Goal: Information Seeking & Learning: Learn about a topic

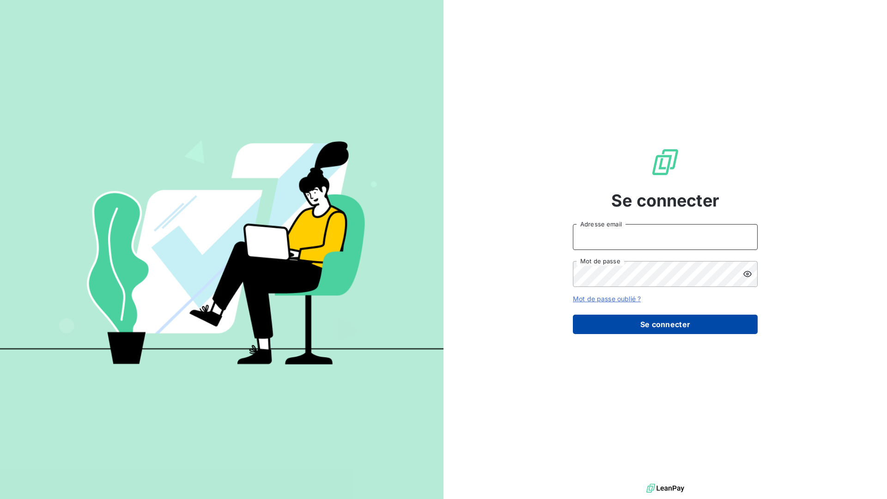
type input "nesrine@monga.io"
click at [611, 321] on button "Se connecter" at bounding box center [665, 324] width 185 height 19
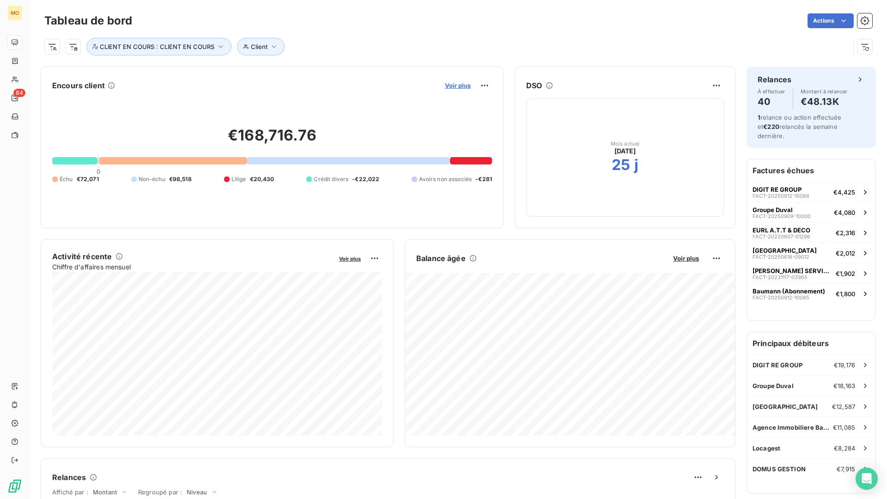
click at [460, 85] on span "Voir plus" at bounding box center [458, 85] width 26 height 7
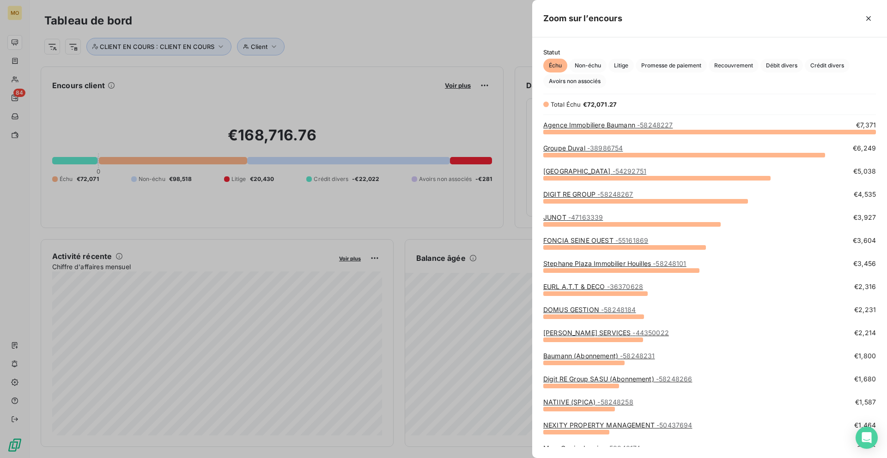
scroll to position [327, 355]
click at [223, 116] on div at bounding box center [443, 229] width 887 height 458
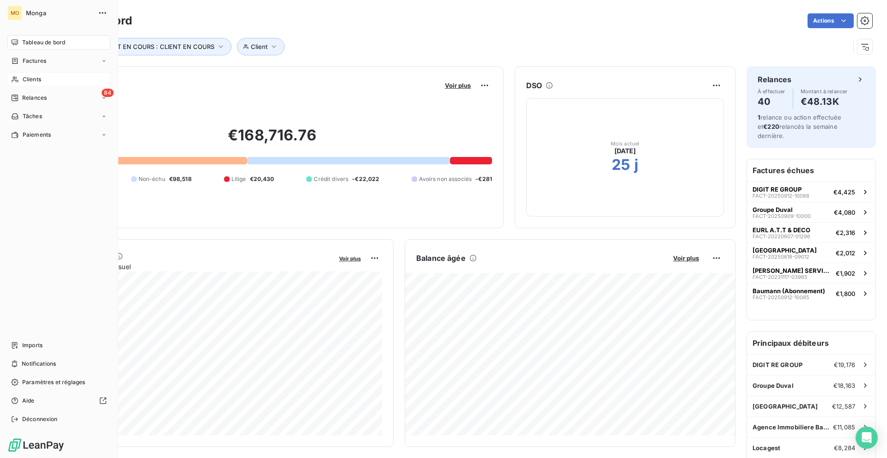
click at [18, 80] on icon at bounding box center [15, 79] width 8 height 7
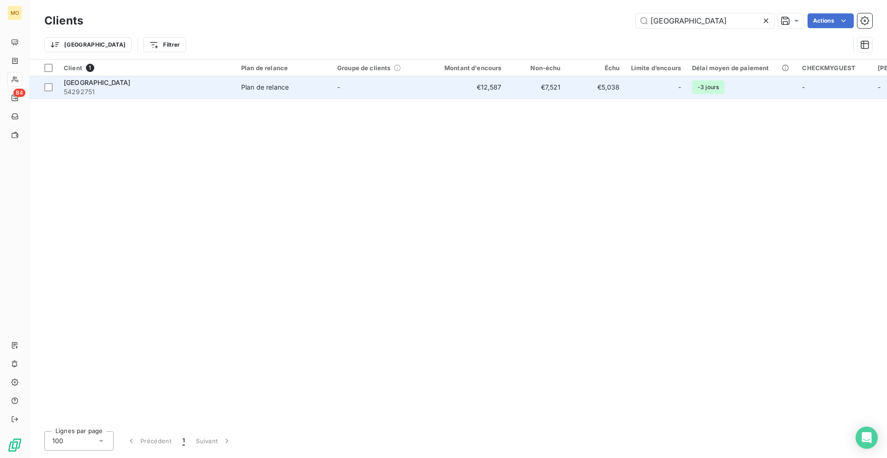
type input "[GEOGRAPHIC_DATA]"
click at [413, 81] on td "-" at bounding box center [380, 87] width 96 height 22
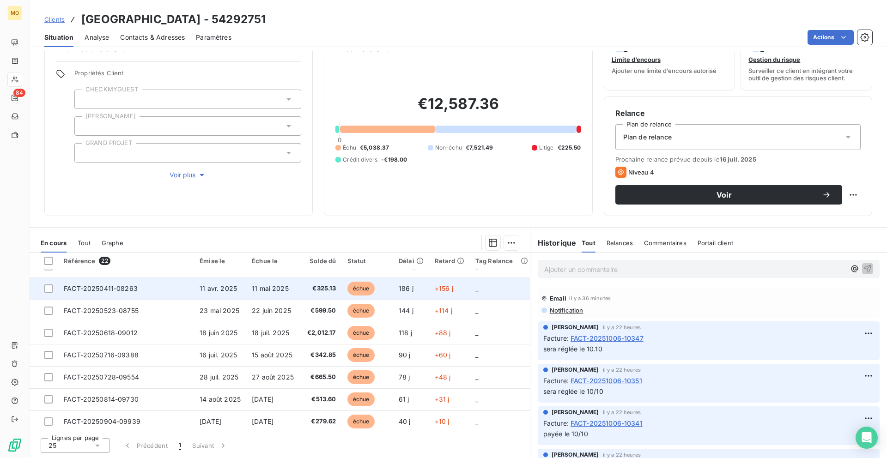
scroll to position [14, 0]
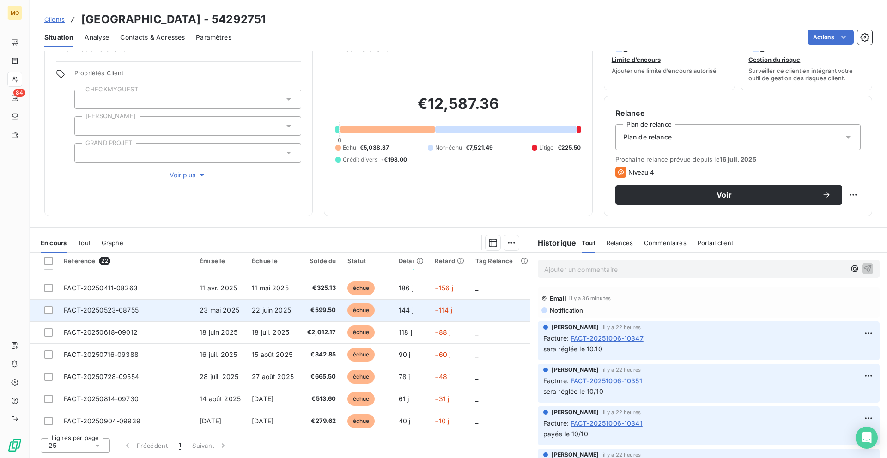
click at [422, 315] on td "144 j" at bounding box center [411, 310] width 36 height 22
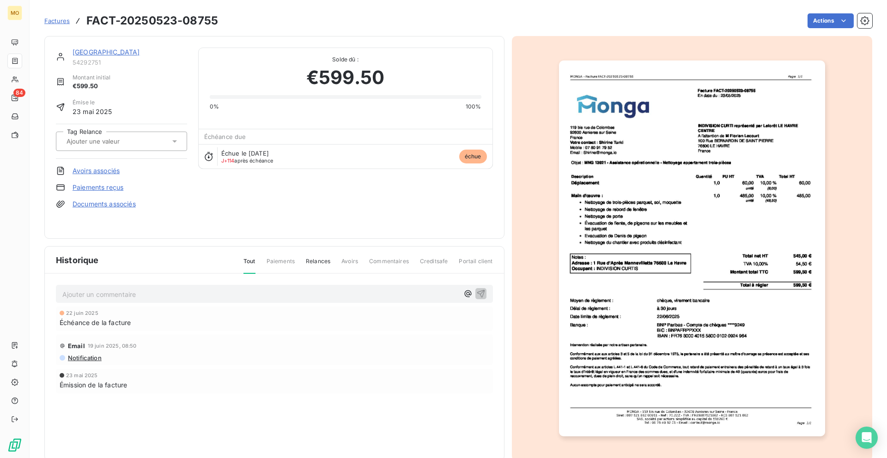
click at [115, 53] on link "[GEOGRAPHIC_DATA]" at bounding box center [106, 52] width 67 height 8
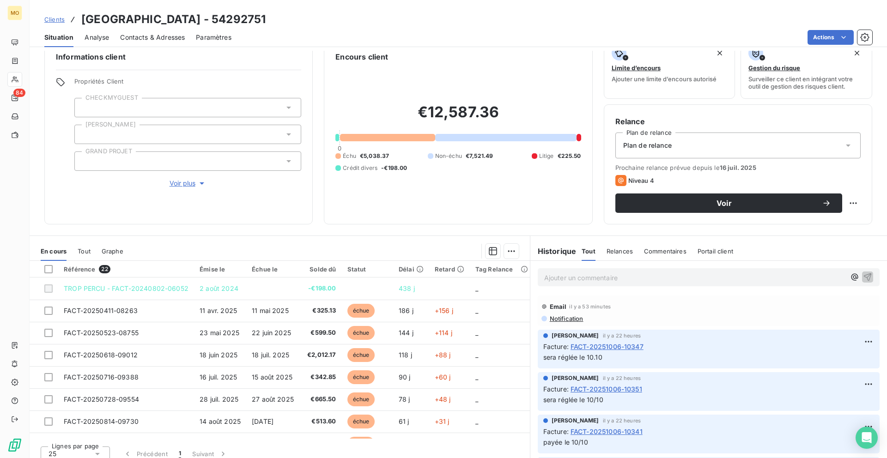
scroll to position [25, 0]
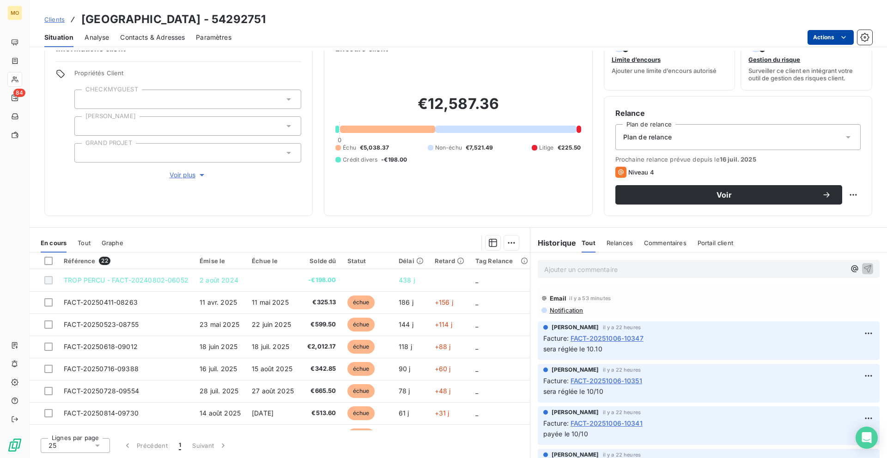
click at [823, 36] on html "MO 84 Clients Laforêt LE HAVRE CENTRE - 54292751 Situation Analyse Contacts & A…" at bounding box center [443, 229] width 887 height 458
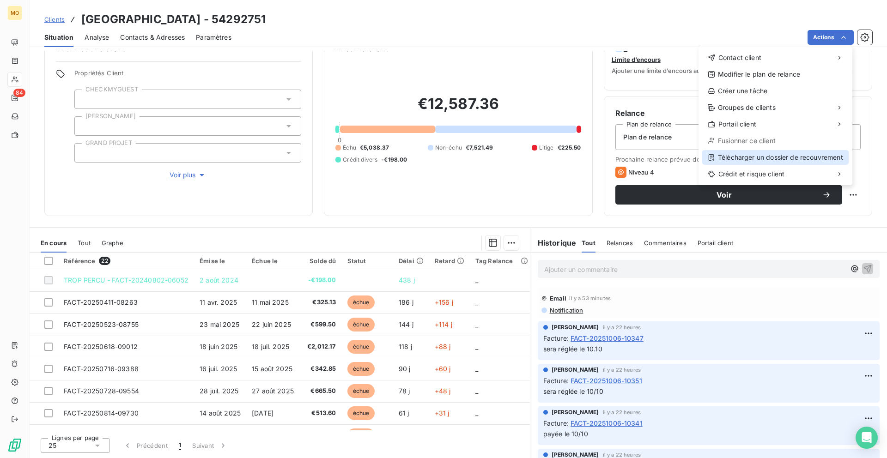
click at [747, 156] on div "Télécharger un dossier de recouvrement" at bounding box center [775, 157] width 146 height 15
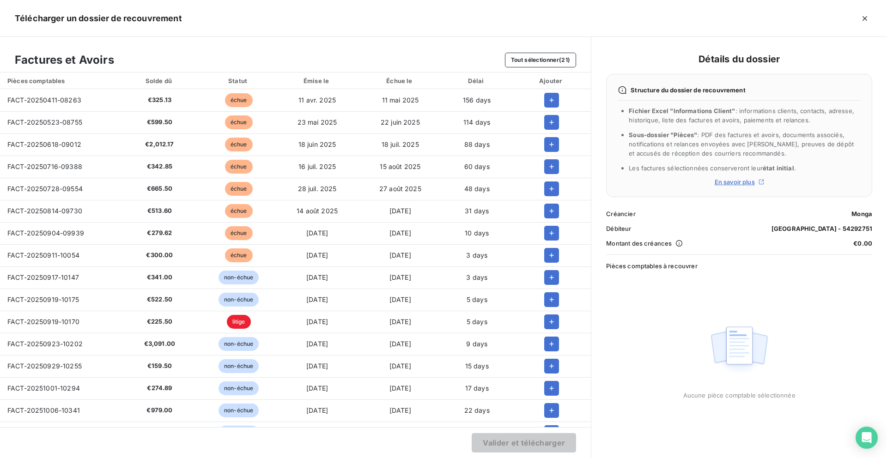
click at [60, 103] on span "FACT-20250411-08263" at bounding box center [44, 100] width 74 height 8
copy span "FACT-20250411-08263"
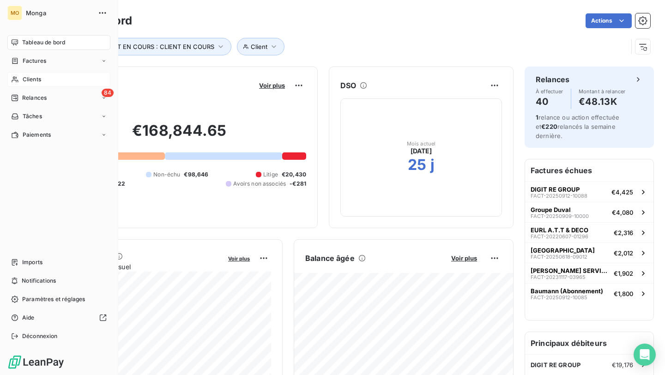
click at [23, 79] on span "Clients" at bounding box center [32, 79] width 18 height 8
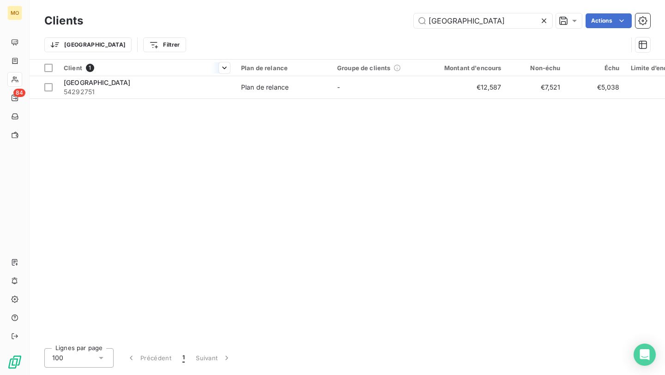
type input "[GEOGRAPHIC_DATA]"
click at [128, 82] on span "[GEOGRAPHIC_DATA]" at bounding box center [97, 83] width 67 height 8
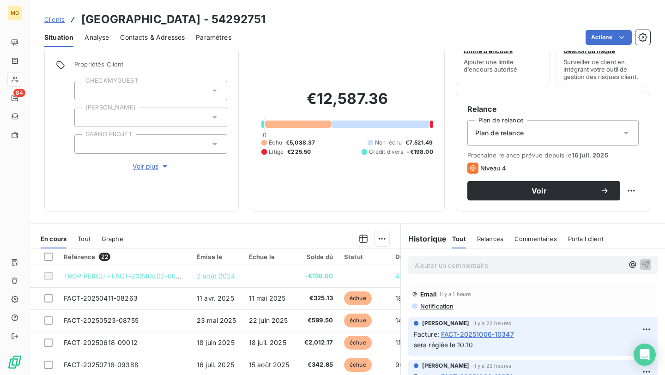
scroll to position [42, 0]
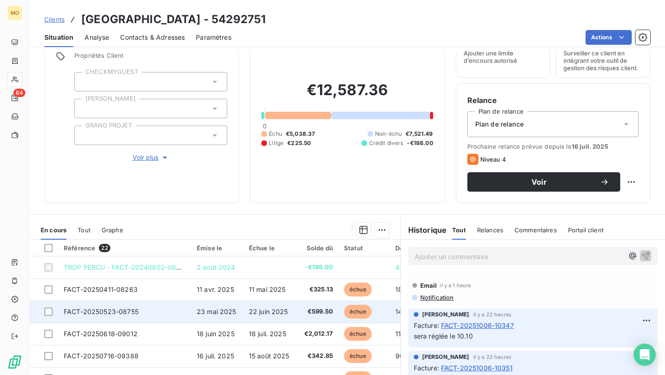
click at [161, 310] on td "FACT-20250523-08755" at bounding box center [124, 312] width 133 height 22
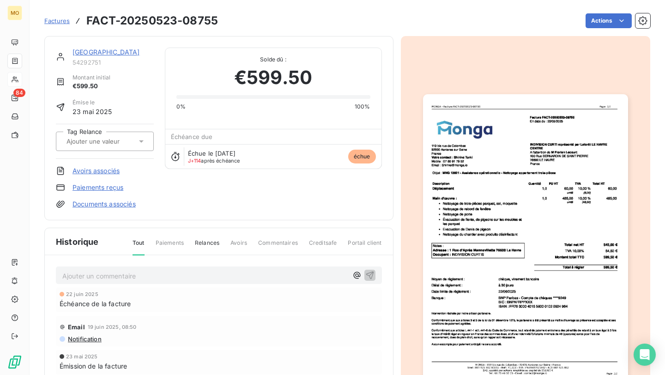
click at [192, 268] on div "Ajouter un commentaire ﻿" at bounding box center [219, 275] width 326 height 18
click at [179, 275] on p "Ajouter un commentaire ﻿" at bounding box center [204, 276] width 285 height 12
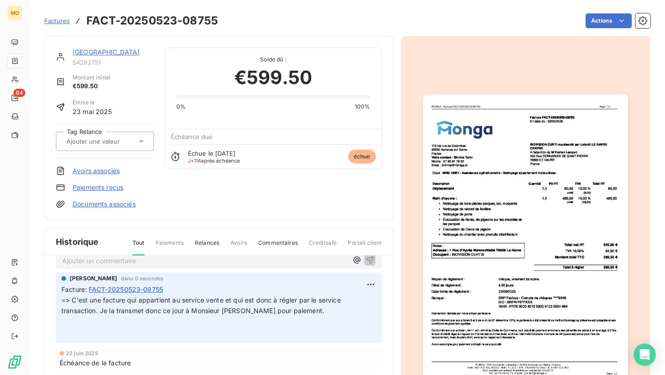
scroll to position [17, 0]
drag, startPoint x: 103, startPoint y: 300, endPoint x: 225, endPoint y: 298, distance: 122.4
click at [225, 298] on span "=> C'est une facture qui appartient au service vente et qui est donc à régler p…" at bounding box center [201, 304] width 281 height 18
copy span "facture qui appartient au service vente"
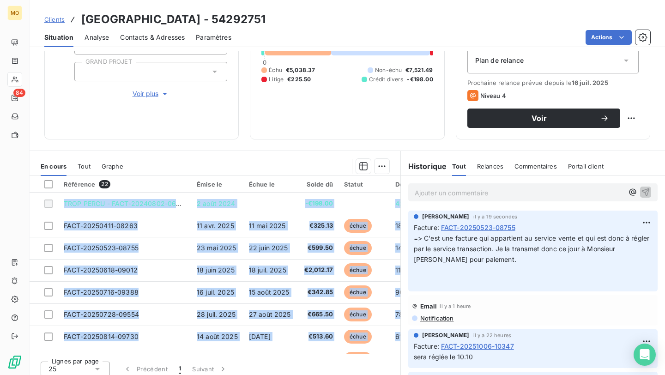
drag, startPoint x: 149, startPoint y: 283, endPoint x: 312, endPoint y: 5, distance: 322.1
click at [312, 5] on div "Clients Laforêt LE HAVRE CENTRE - 54292751 Situation Analyse Contacts & Adresse…" at bounding box center [348, 187] width 636 height 375
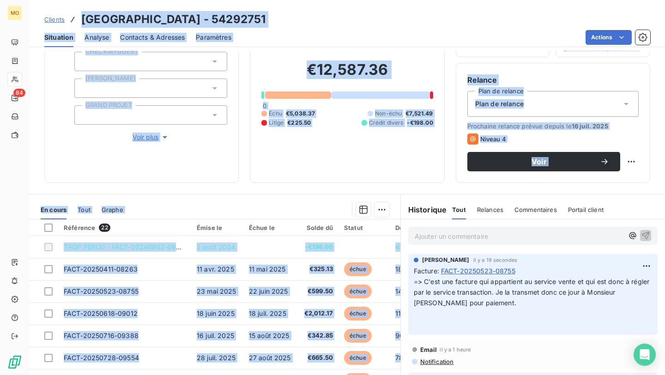
click at [266, 201] on div "En cours Tout Graphe" at bounding box center [215, 209] width 371 height 19
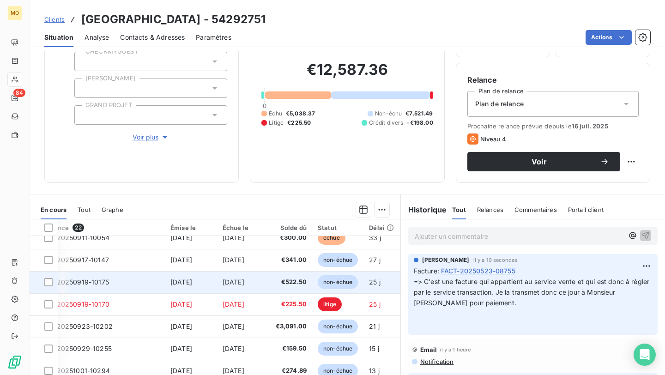
scroll to position [187, 26]
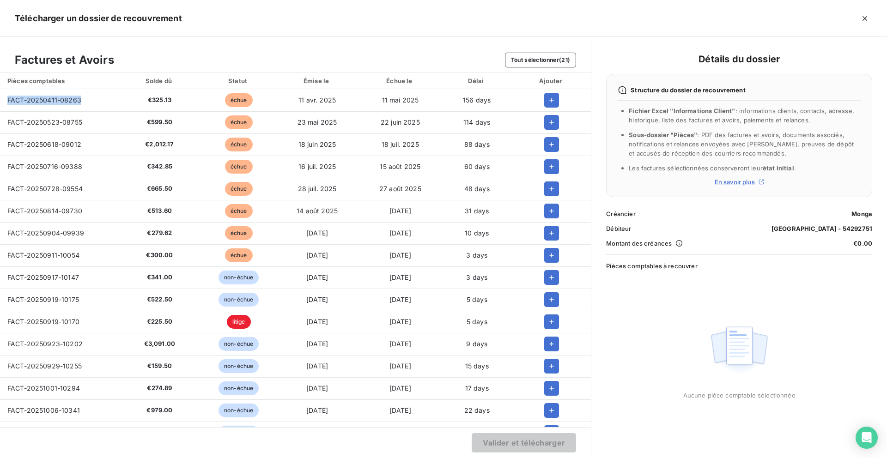
scroll to position [25, 0]
click at [548, 103] on icon "button" at bounding box center [551, 100] width 9 height 9
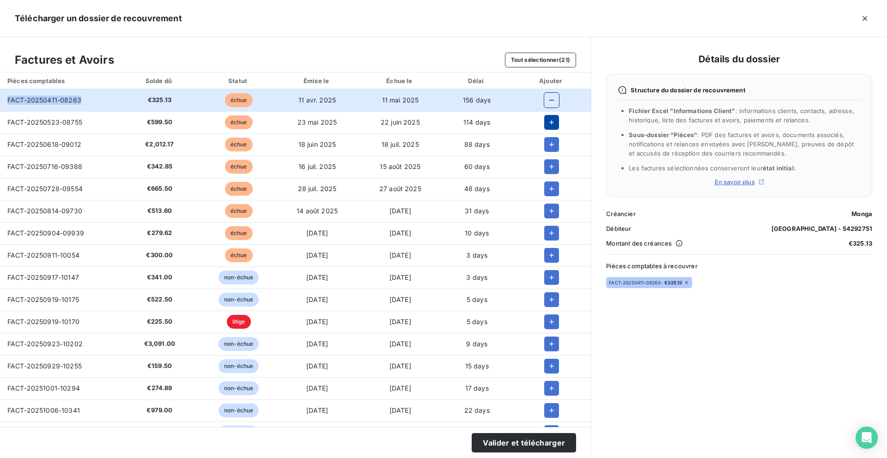
click at [548, 121] on icon "button" at bounding box center [551, 122] width 9 height 9
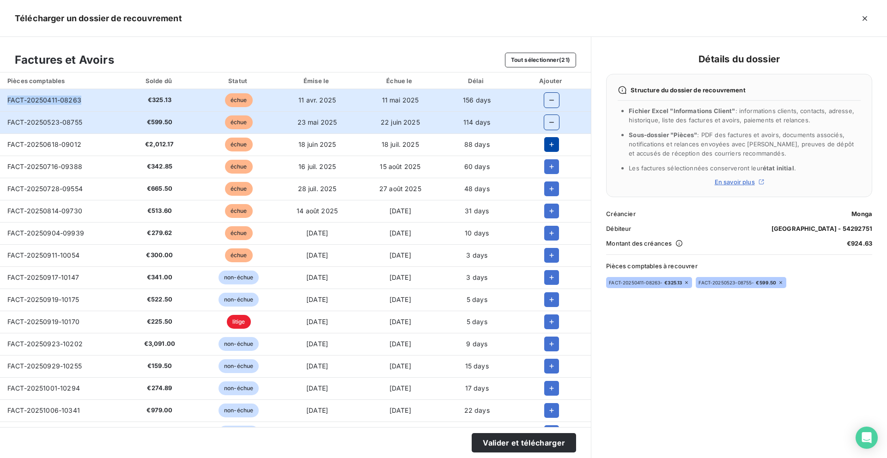
click at [548, 141] on icon "button" at bounding box center [551, 144] width 9 height 9
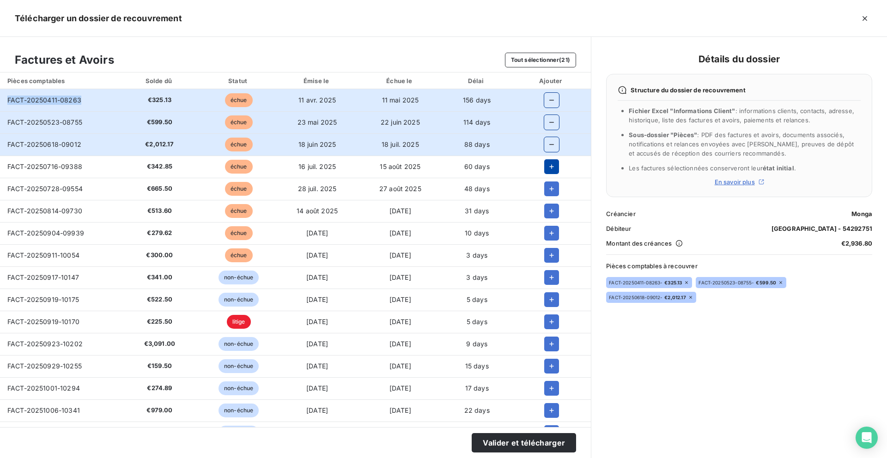
click at [547, 163] on icon "button" at bounding box center [551, 166] width 9 height 9
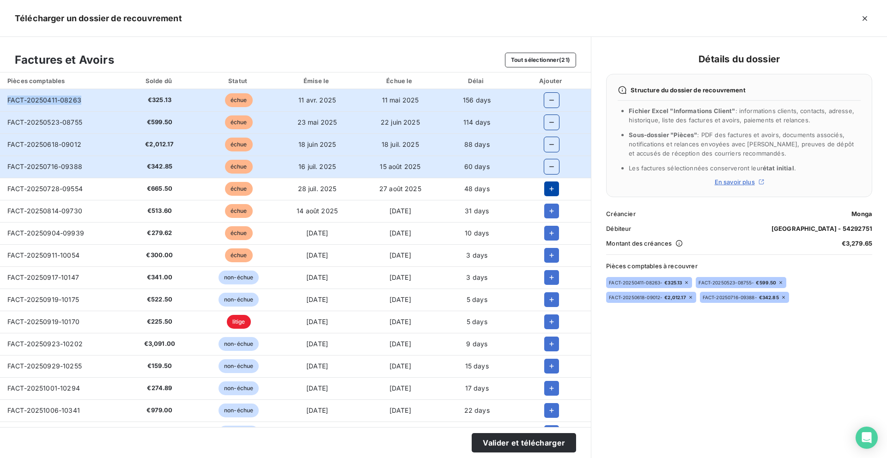
click at [547, 188] on icon "button" at bounding box center [551, 188] width 9 height 9
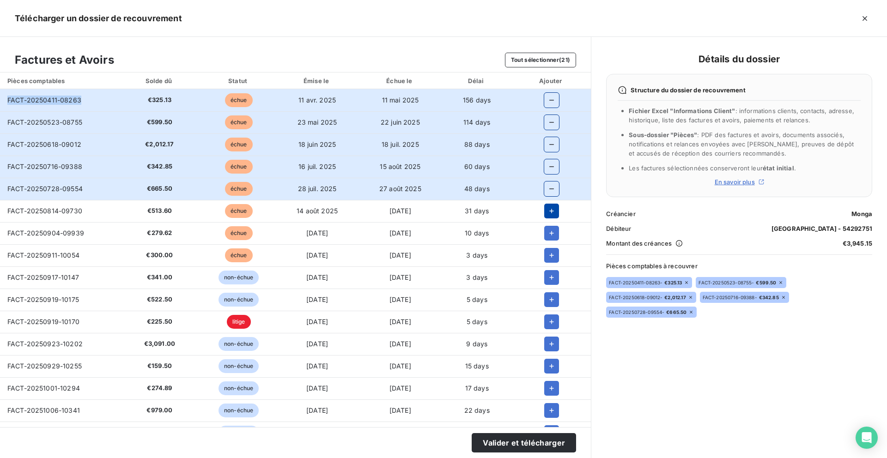
click at [547, 215] on icon "button" at bounding box center [551, 210] width 9 height 9
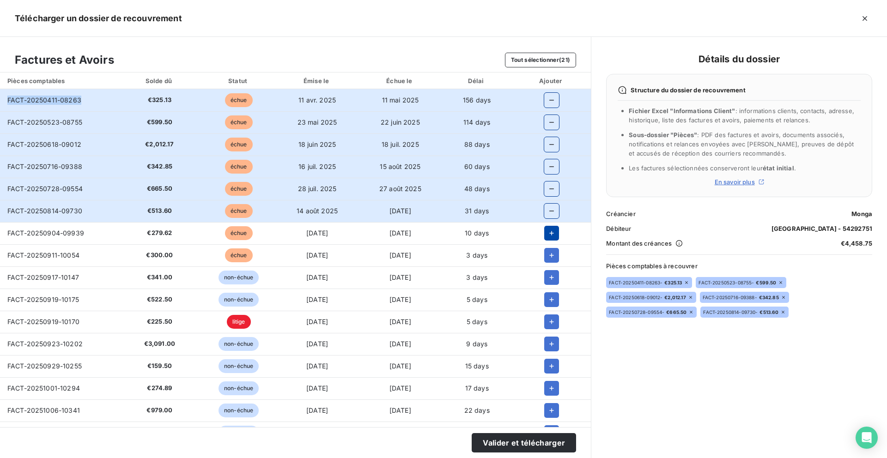
click at [548, 234] on icon "button" at bounding box center [551, 233] width 9 height 9
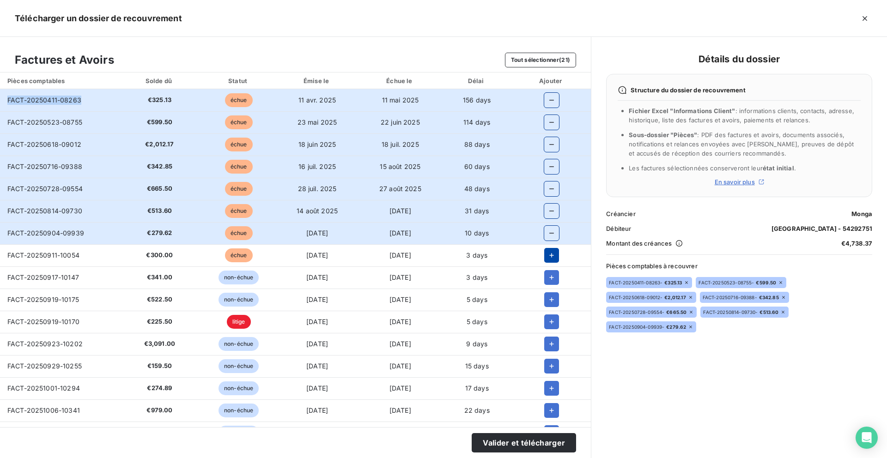
click at [549, 255] on icon "button" at bounding box center [551, 255] width 5 height 5
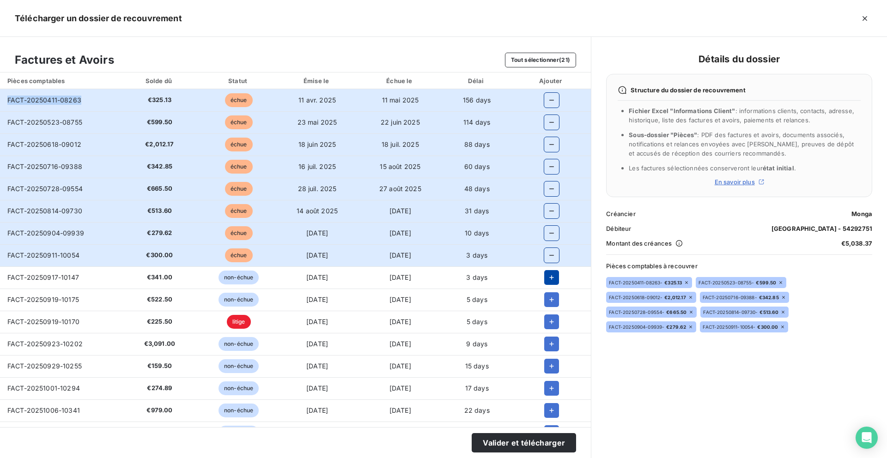
click at [548, 284] on button "button" at bounding box center [551, 277] width 15 height 15
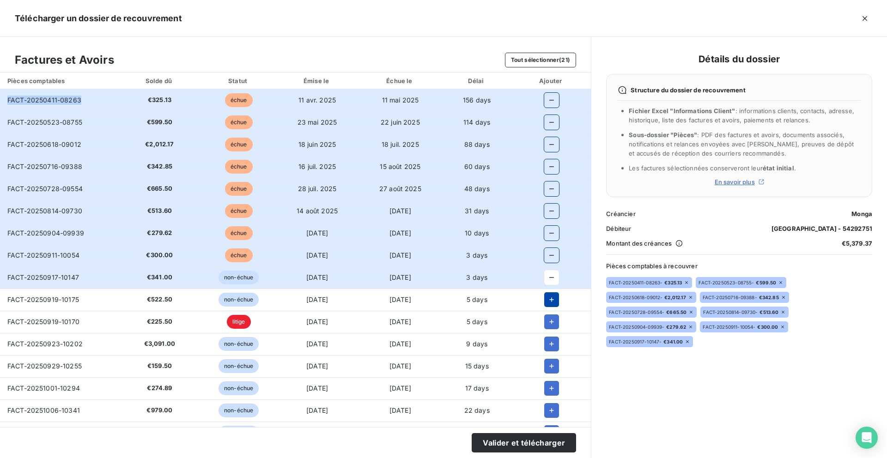
click at [550, 304] on icon "button" at bounding box center [551, 299] width 9 height 9
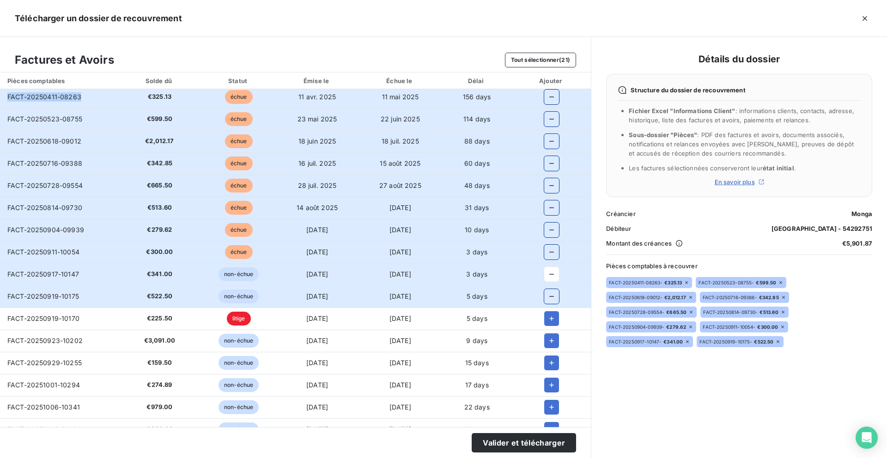
scroll to position [0, 0]
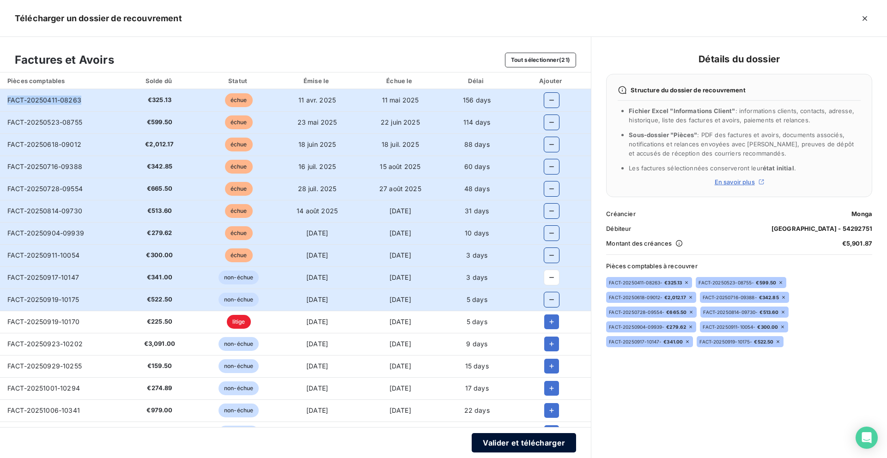
click at [511, 444] on button "Valider et télécharger" at bounding box center [524, 442] width 104 height 19
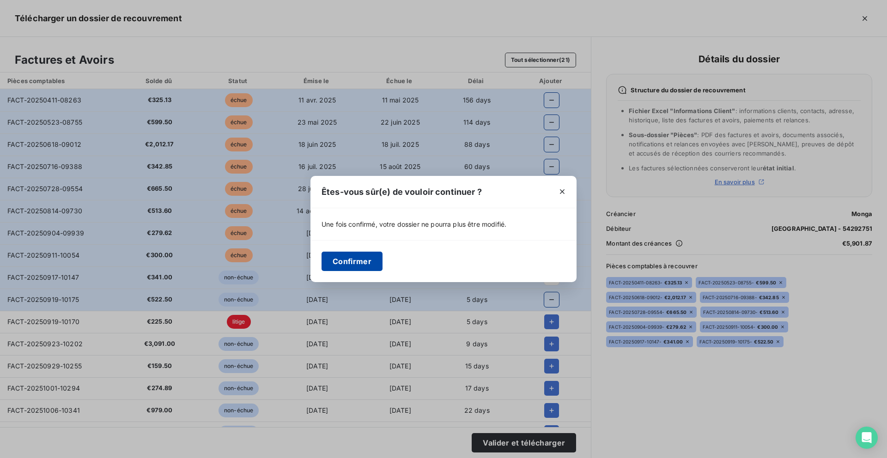
click at [357, 257] on button "Confirmer" at bounding box center [351, 261] width 61 height 19
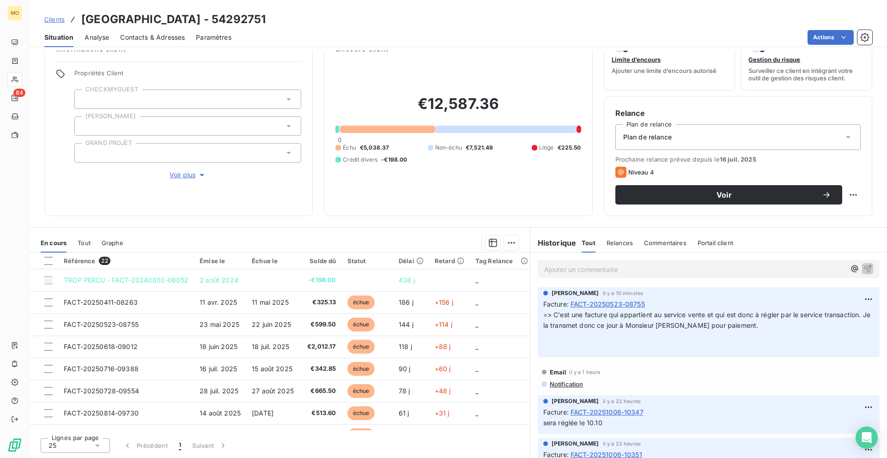
scroll to position [25, 0]
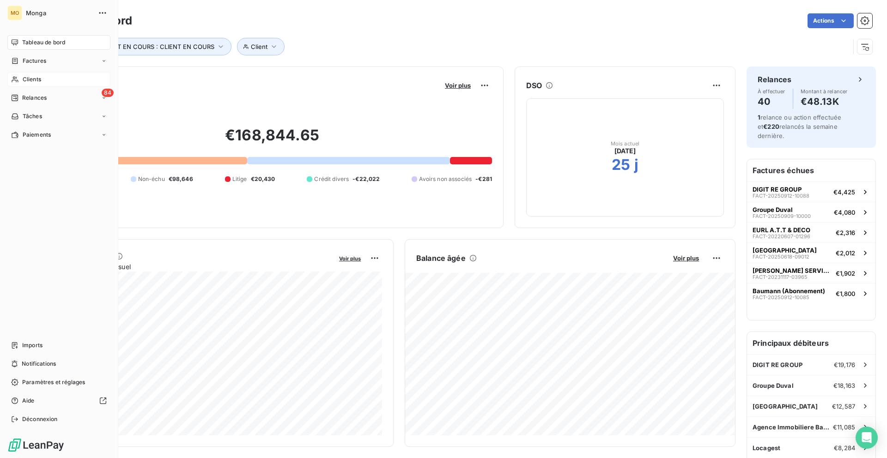
click at [21, 78] on div "Clients" at bounding box center [58, 79] width 103 height 15
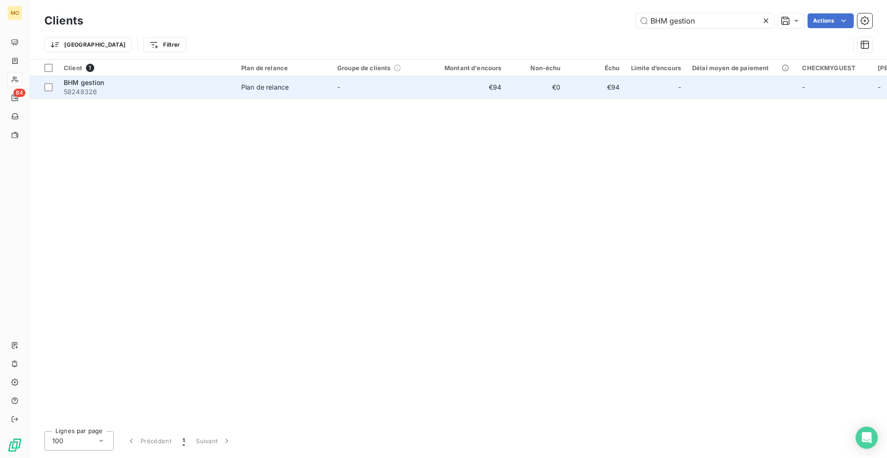
type input "BHM gestion"
click at [401, 96] on td "-" at bounding box center [380, 87] width 96 height 22
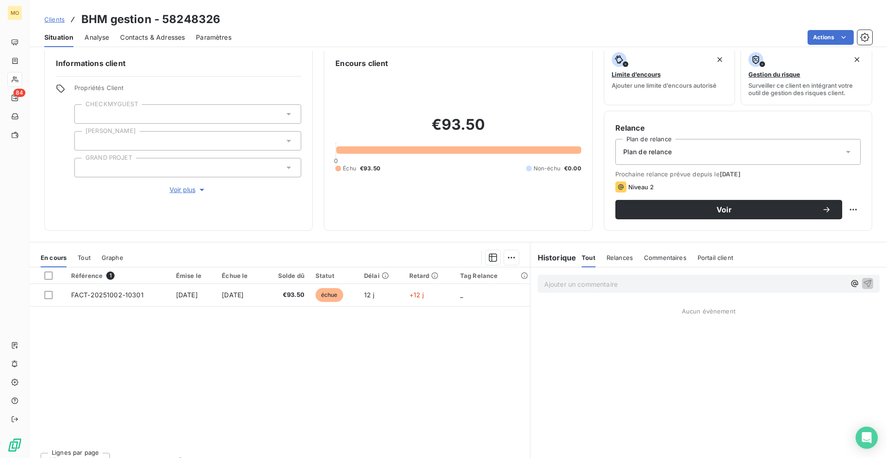
scroll to position [11, 0]
click at [201, 184] on button "Voir plus" at bounding box center [187, 189] width 227 height 10
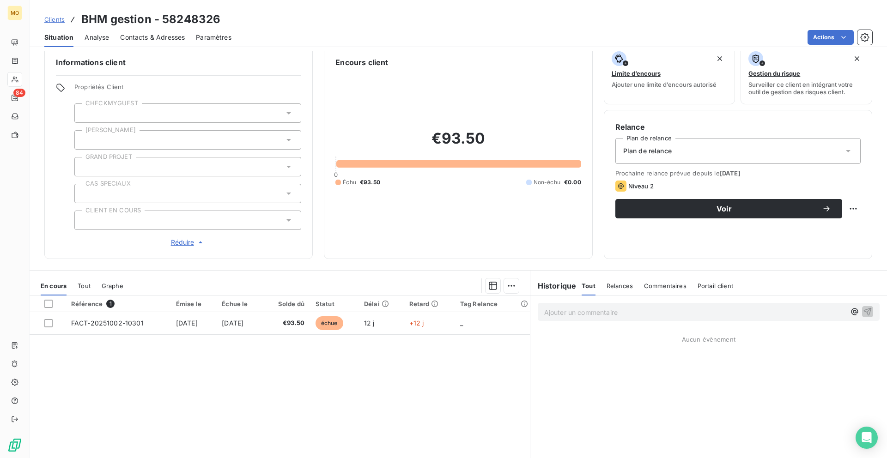
click at [223, 210] on div "Propriétés Client CHECKMYGUEST Duval GRAND PROJET CAS SPECIAUX CLIENT EN COURS …" at bounding box center [187, 165] width 227 height 164
click at [223, 221] on div at bounding box center [187, 220] width 227 height 19
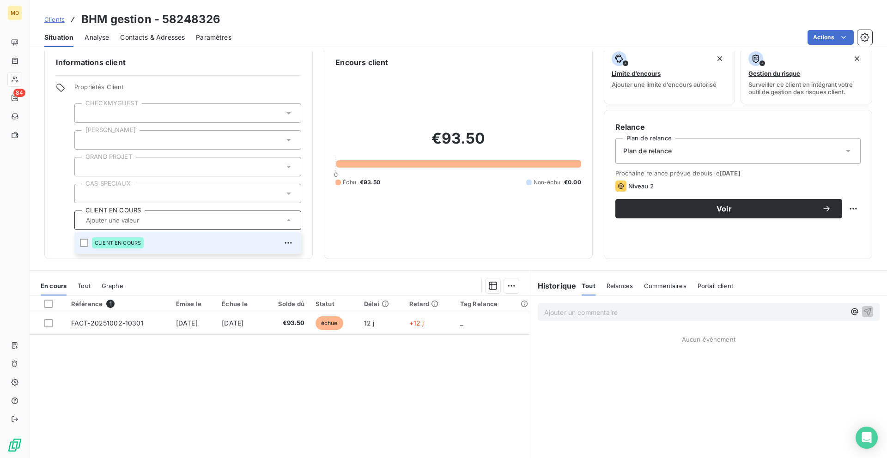
click at [85, 235] on li "CLIENT EN COURS" at bounding box center [187, 243] width 227 height 22
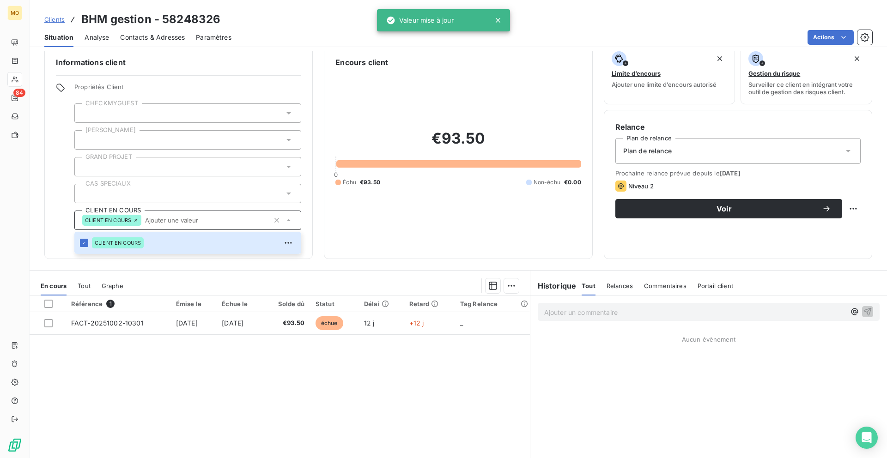
click at [162, 33] on span "Contacts & Adresses" at bounding box center [152, 37] width 65 height 9
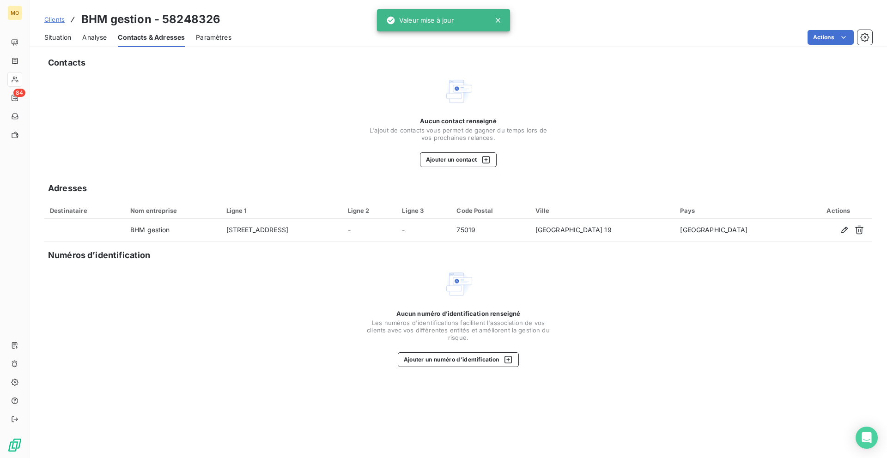
click at [36, 47] on div "Situation Analyse Contacts & Adresses Paramètres Actions" at bounding box center [458, 37] width 857 height 19
click at [55, 44] on div "Situation" at bounding box center [57, 37] width 27 height 19
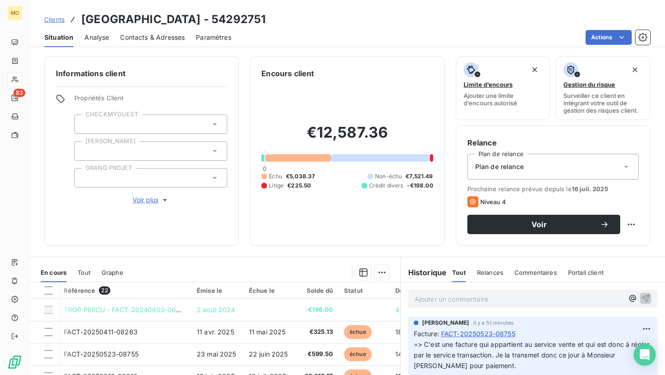
scroll to position [187, 26]
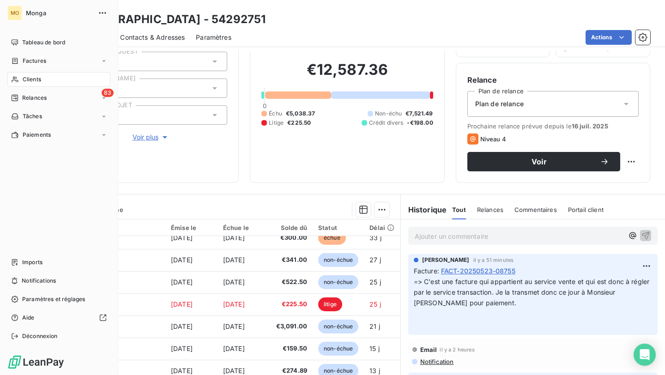
click at [21, 78] on div "Clients" at bounding box center [58, 79] width 103 height 15
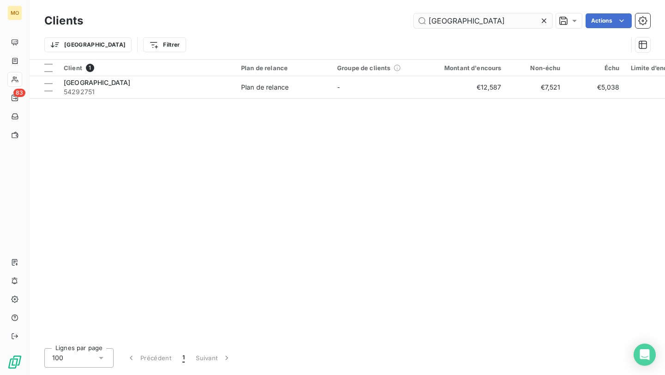
click at [476, 22] on input "[GEOGRAPHIC_DATA]" at bounding box center [483, 20] width 139 height 15
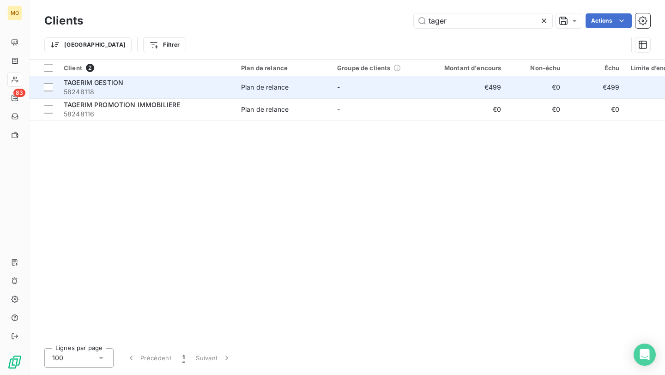
type input "tager"
click at [153, 91] on span "58248118" at bounding box center [147, 91] width 166 height 9
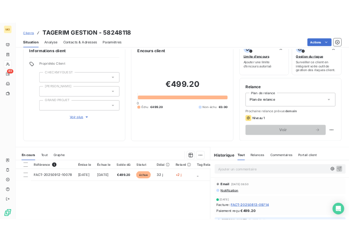
scroll to position [21, 0]
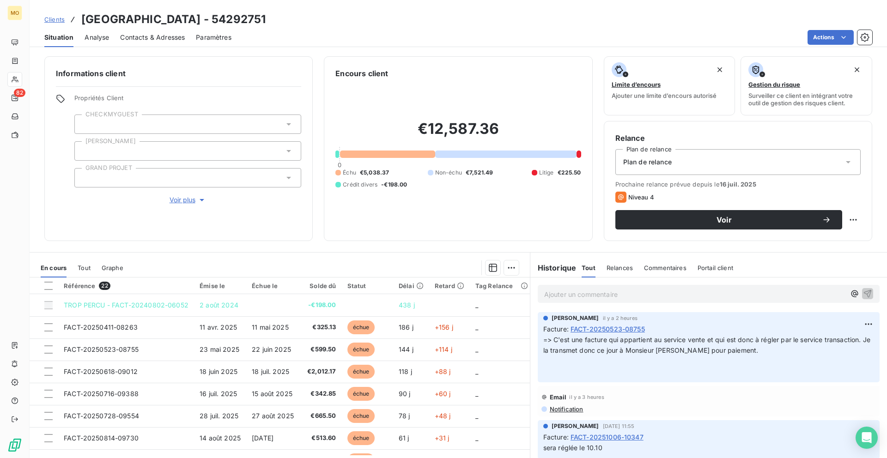
scroll to position [25, 0]
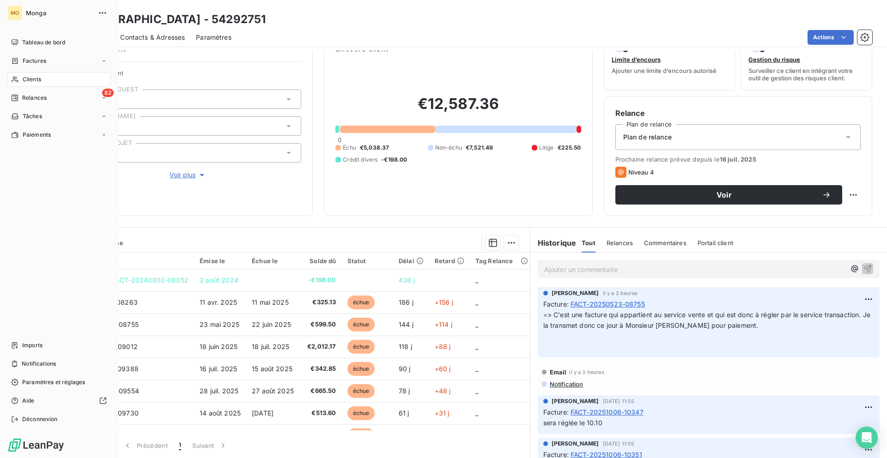
click at [15, 28] on div "MO Monga Tableau de bord Factures Clients 82 Relances Tâches Paiements Imports …" at bounding box center [59, 229] width 118 height 458
click at [18, 43] on icon at bounding box center [14, 42] width 7 height 7
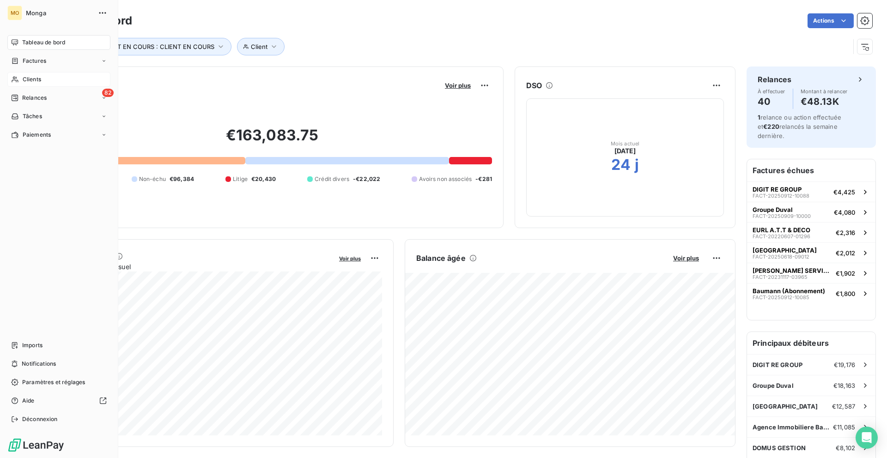
click at [21, 78] on div "Clients" at bounding box center [58, 79] width 103 height 15
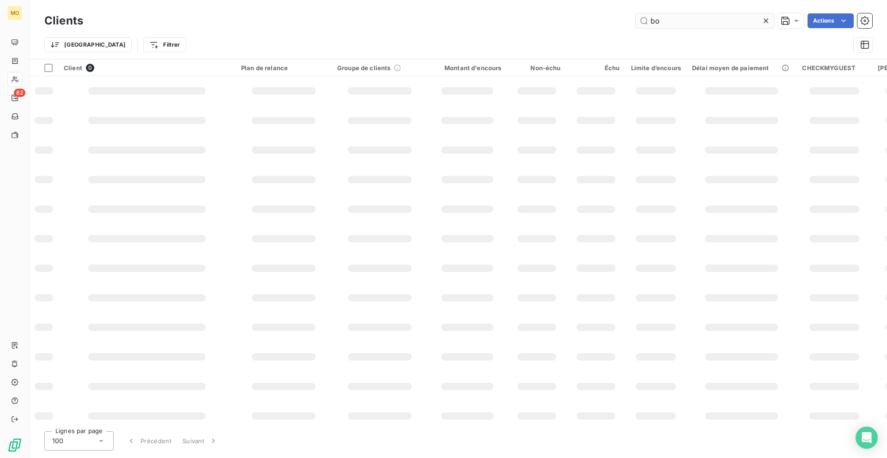
type input "b"
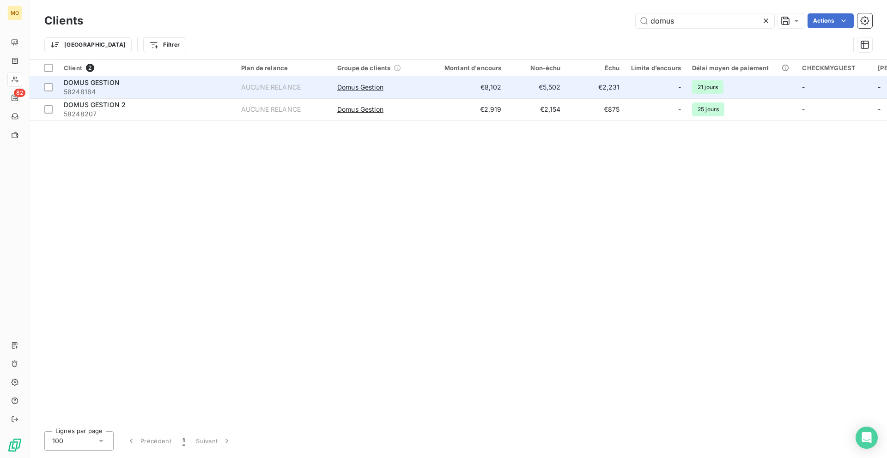
type input "domus"
click at [435, 86] on td "€8,102" at bounding box center [467, 87] width 79 height 22
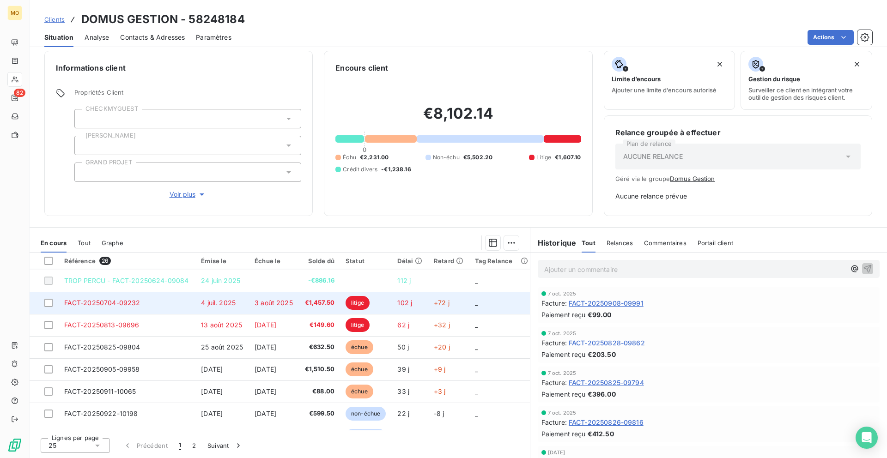
scroll to position [24, 0]
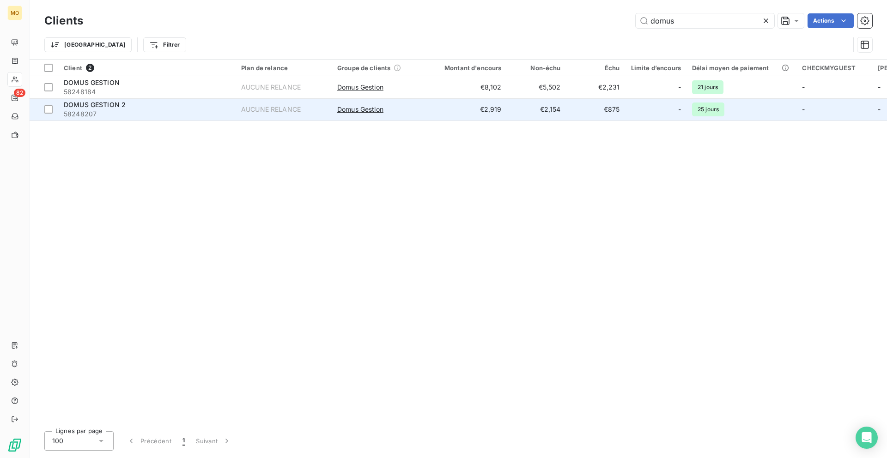
click at [444, 105] on td "€2,919" at bounding box center [467, 109] width 79 height 22
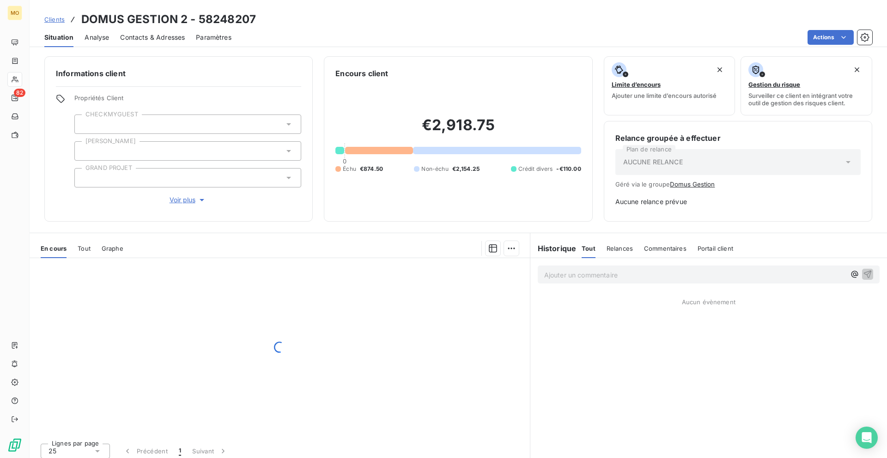
scroll to position [6, 0]
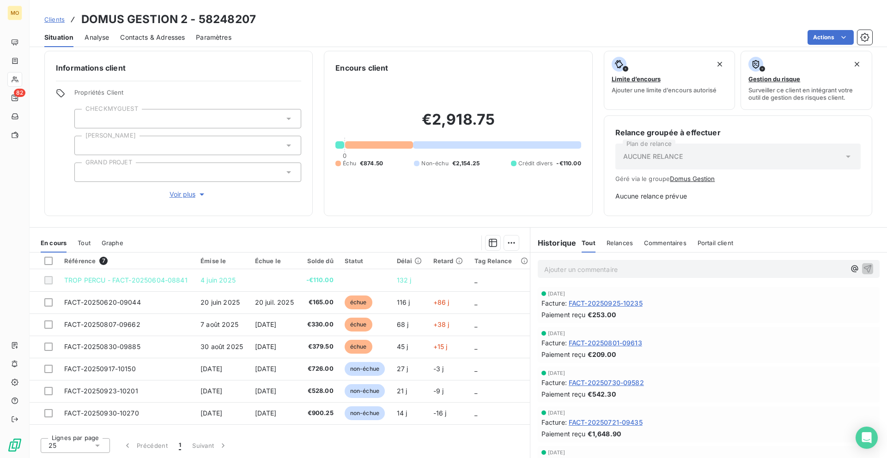
click at [151, 41] on span "Contacts & Adresses" at bounding box center [152, 37] width 65 height 9
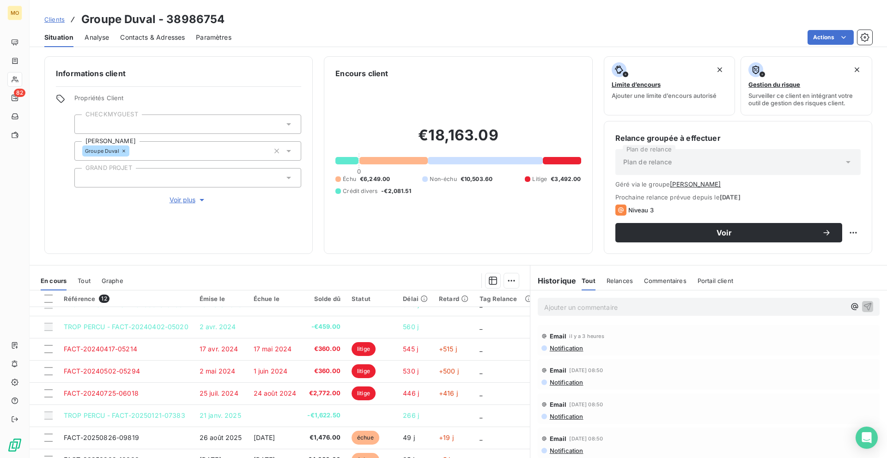
scroll to position [19, 0]
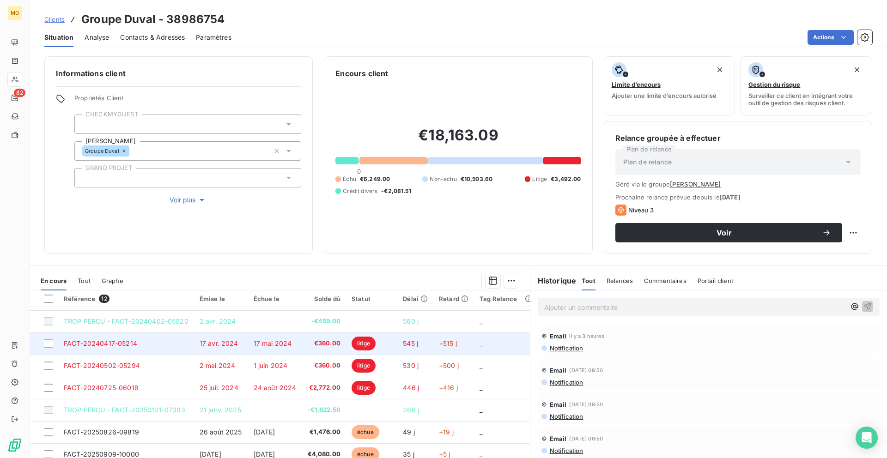
click at [412, 341] on span "545 j" at bounding box center [410, 343] width 15 height 8
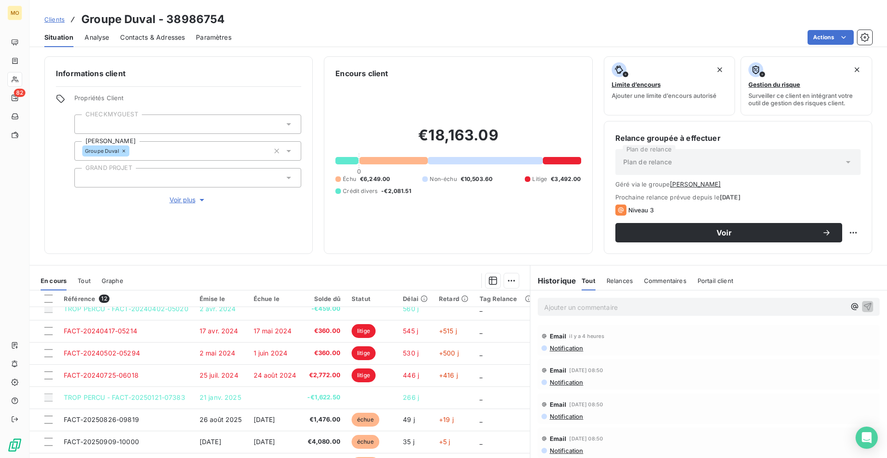
scroll to position [33, 0]
